Goal: Task Accomplishment & Management: Manage account settings

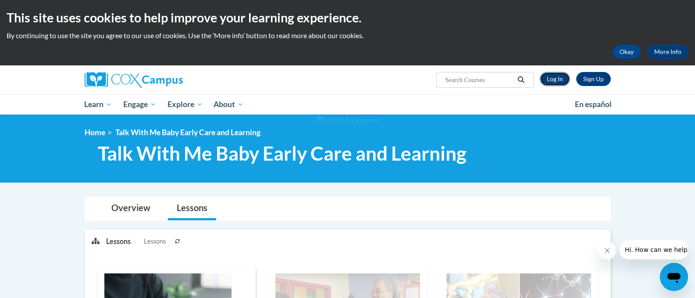
click at [550, 78] on link "Log In" at bounding box center [554, 79] width 30 height 14
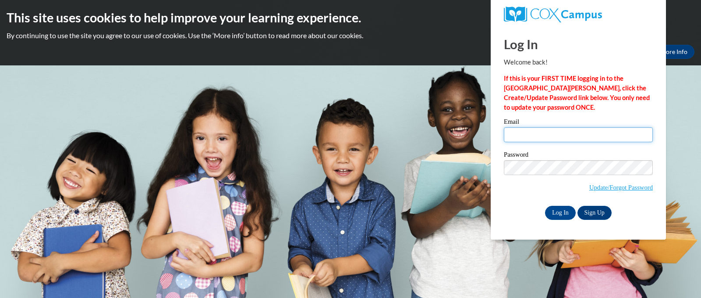
click at [531, 131] on input "Email" at bounding box center [578, 134] width 149 height 15
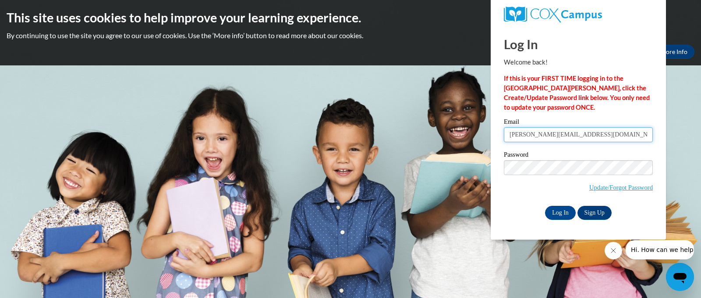
type input "molly.muscat@doe.virginia.gov"
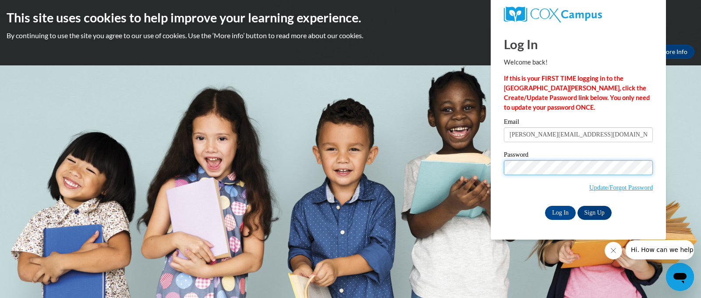
click at [545, 206] on input "Log In" at bounding box center [560, 213] width 31 height 14
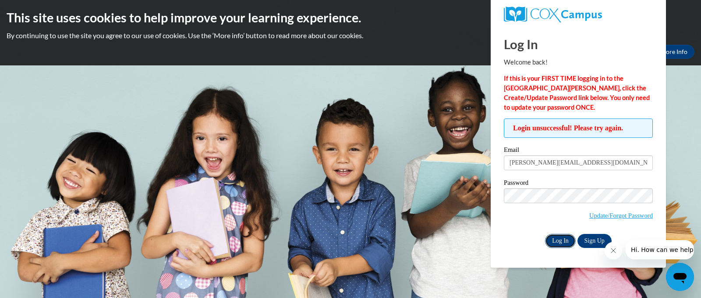
click at [568, 240] on input "Log In" at bounding box center [560, 241] width 31 height 14
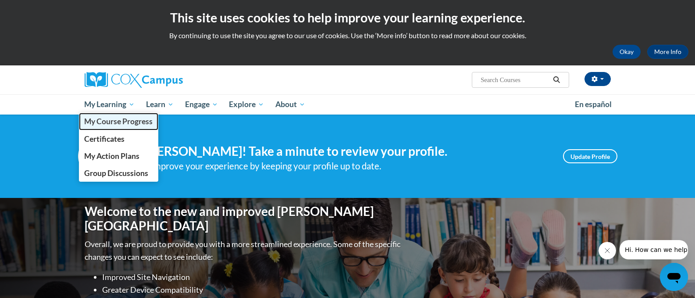
click at [99, 124] on span "My Course Progress" at bounding box center [118, 121] width 68 height 9
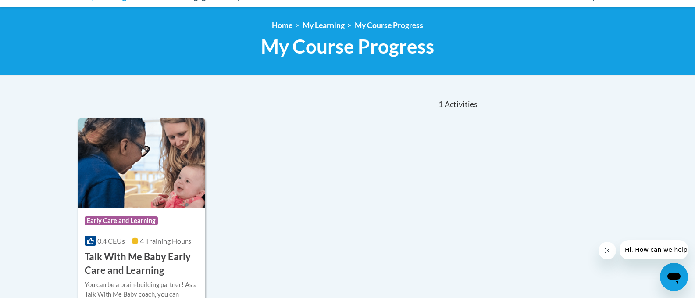
scroll to position [175, 0]
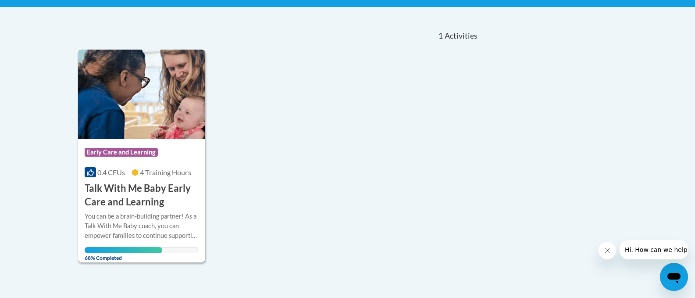
click at [130, 216] on div "You can be a brain-building partner! As a Talk With Me Baby coach, you can empo…" at bounding box center [142, 225] width 114 height 29
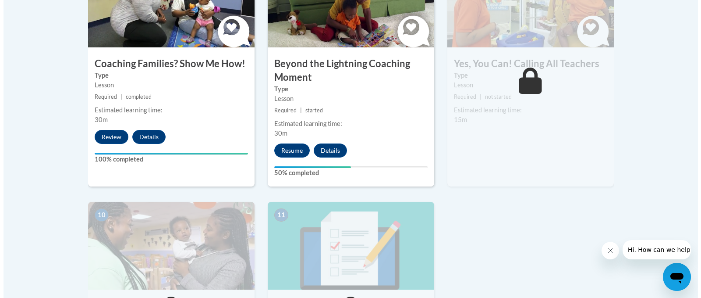
scroll to position [833, 0]
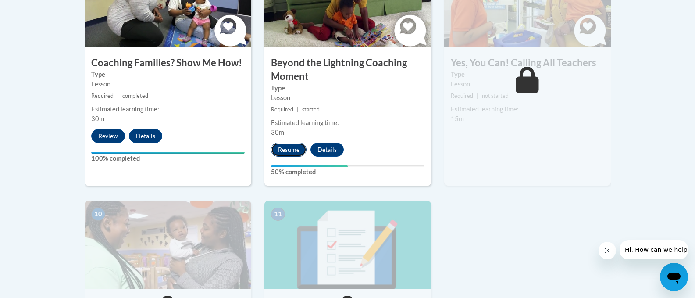
click at [285, 142] on button "Resume" at bounding box center [288, 149] width 35 height 14
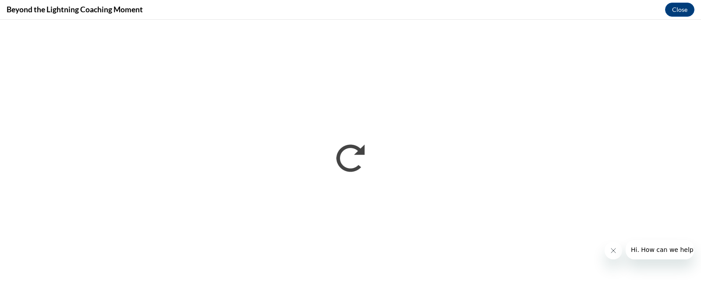
scroll to position [0, 0]
